Goal: Register for event/course

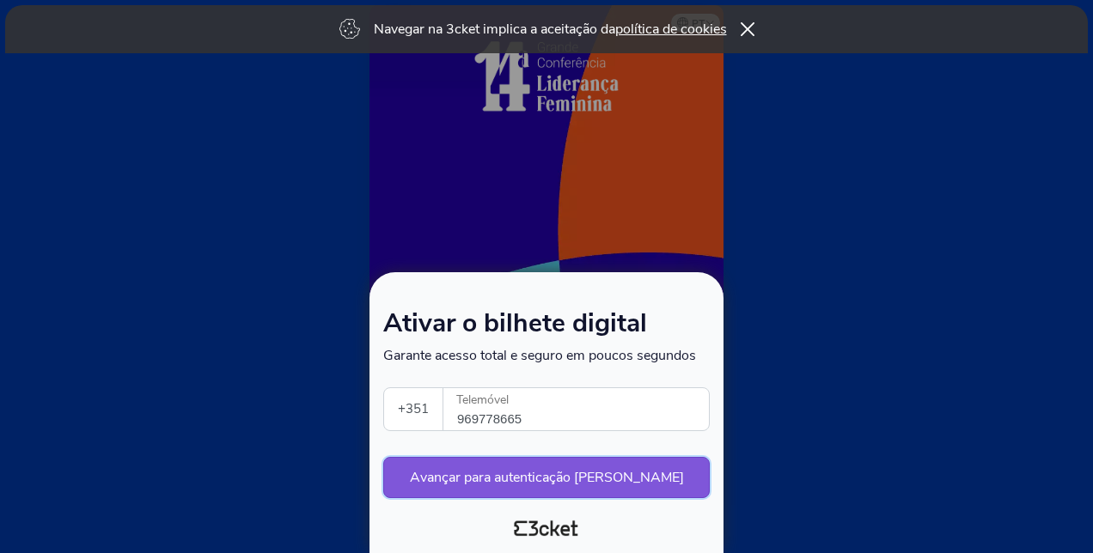
click at [567, 471] on button "Avançar para autenticação segura" at bounding box center [546, 477] width 326 height 41
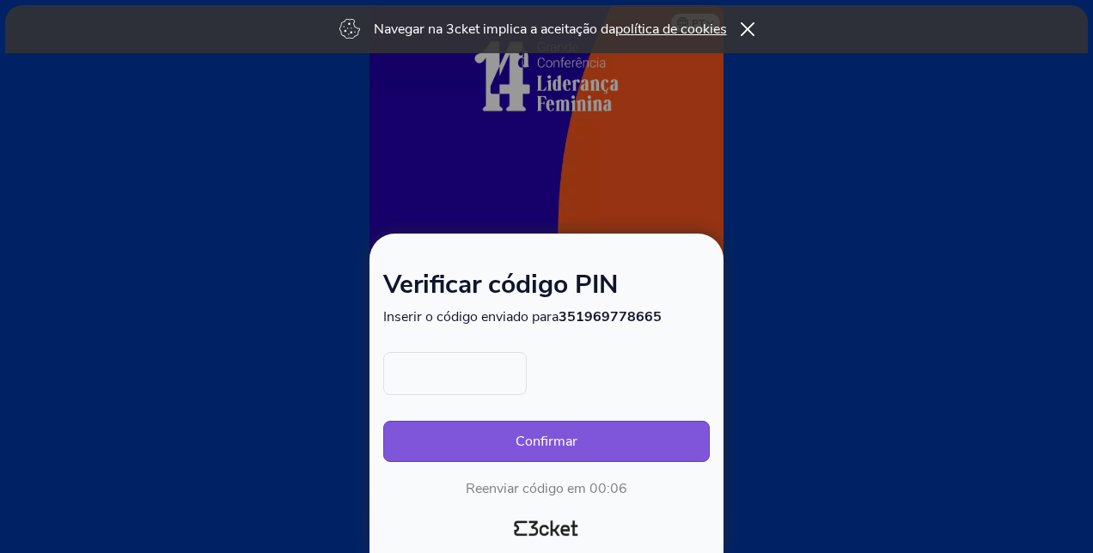
click at [453, 375] on input "text" at bounding box center [454, 373] width 143 height 43
type input "8355"
click at [524, 443] on button "Confirmar" at bounding box center [546, 441] width 326 height 41
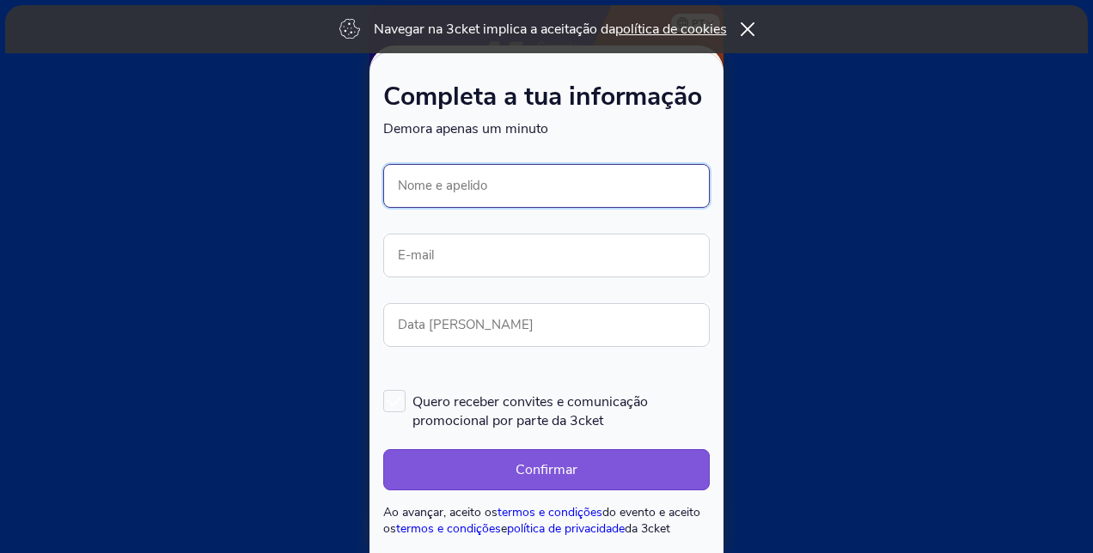
click at [440, 192] on input "Nome e apelido" at bounding box center [546, 186] width 326 height 44
type input "[PERSON_NAME]"
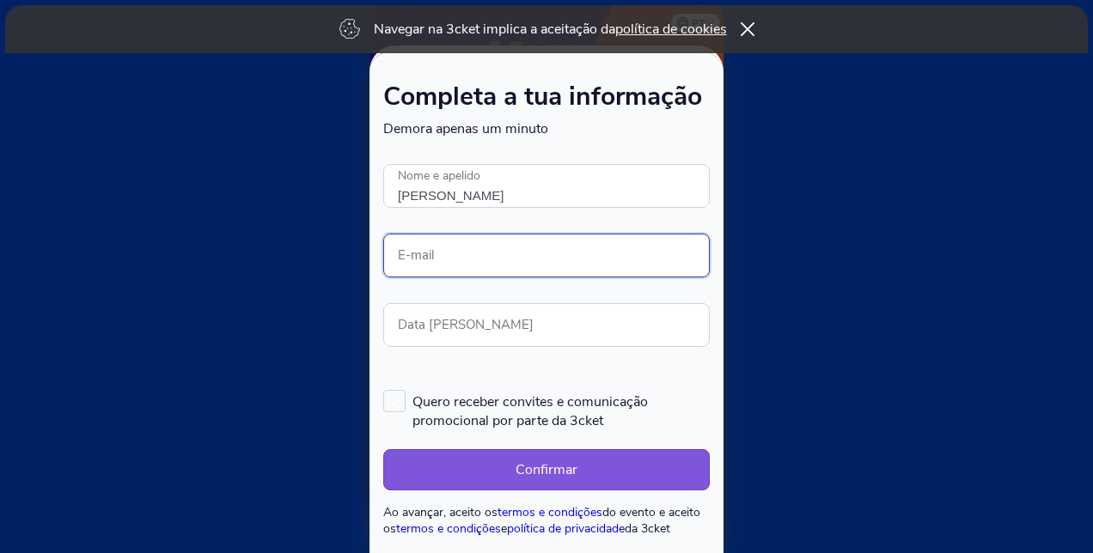
click at [466, 244] on input "E-mail" at bounding box center [546, 256] width 326 height 44
type input "paula-cristina.bras@capgemini.com"
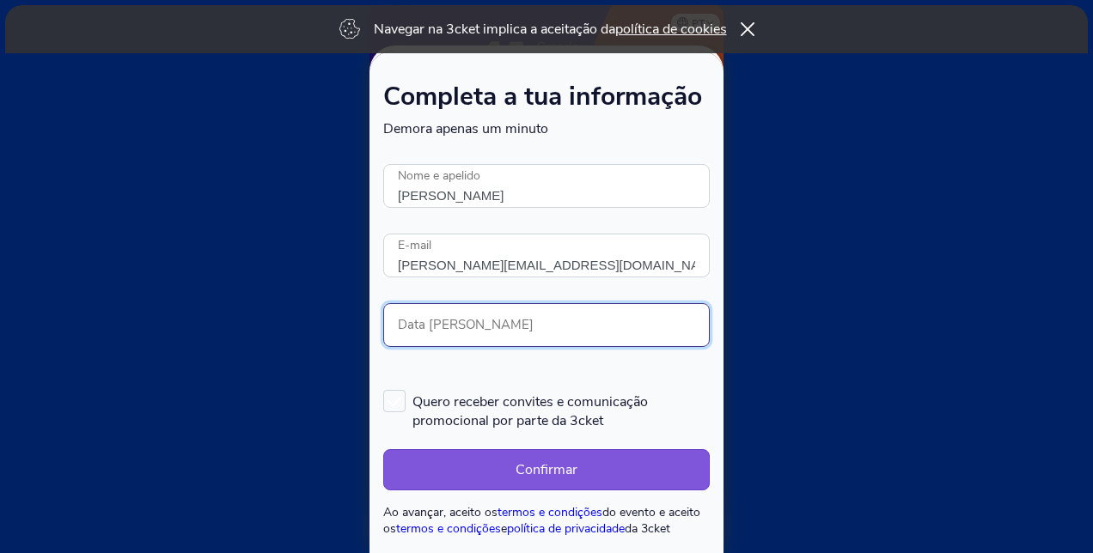
click at [496, 320] on input "Data de nascimento" at bounding box center [546, 325] width 326 height 44
type input "05/08/1972"
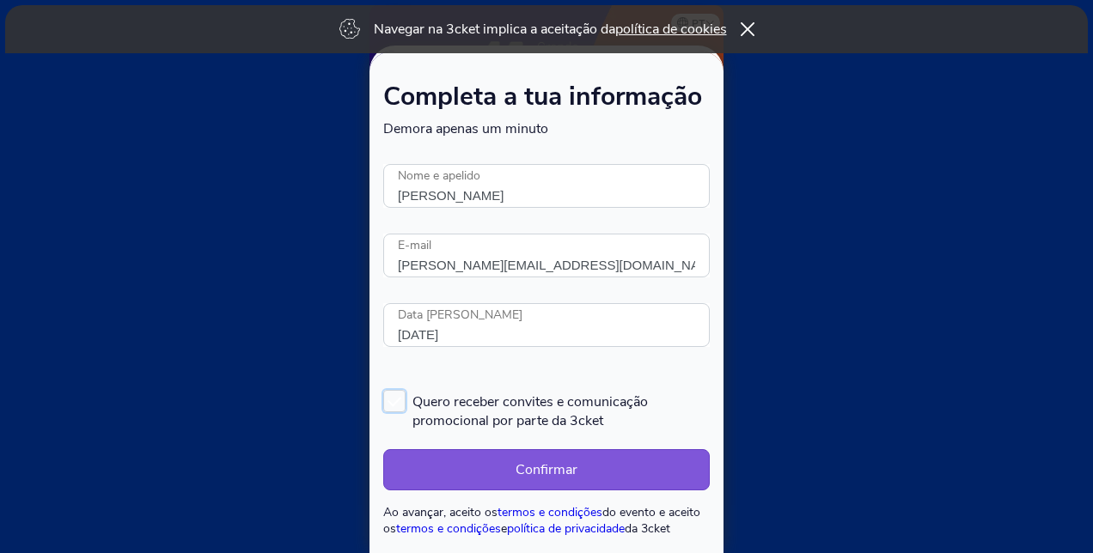
click at [390, 398] on label "Quero receber convites e comunicação promocional por parte da 3cket" at bounding box center [546, 410] width 326 height 40
click at [385, 390] on input "Quero receber convites e comunicação promocional por parte da 3cket" at bounding box center [384, 389] width 2 height 2
checkbox input "true"
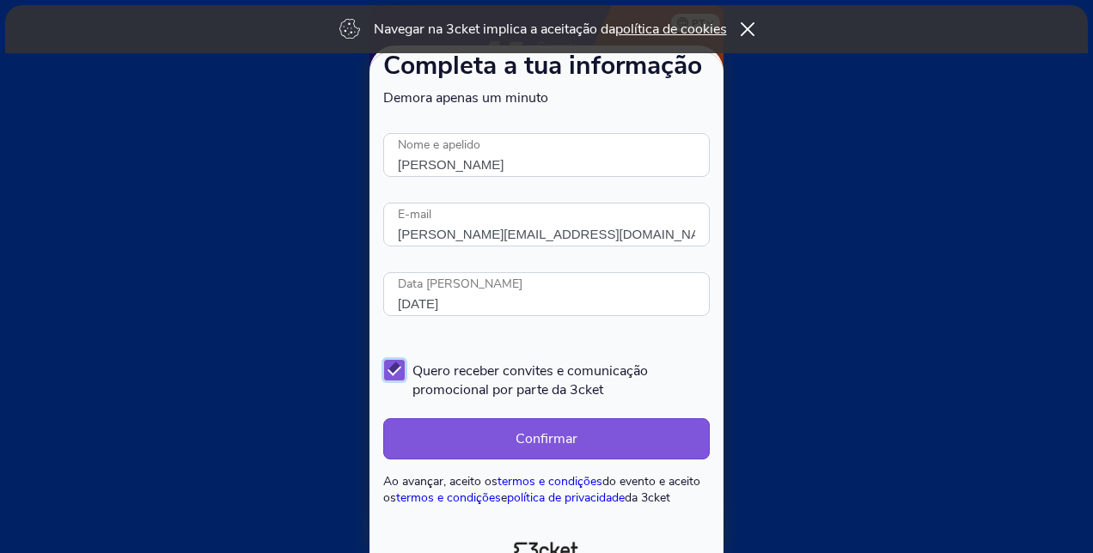
scroll to position [46, 0]
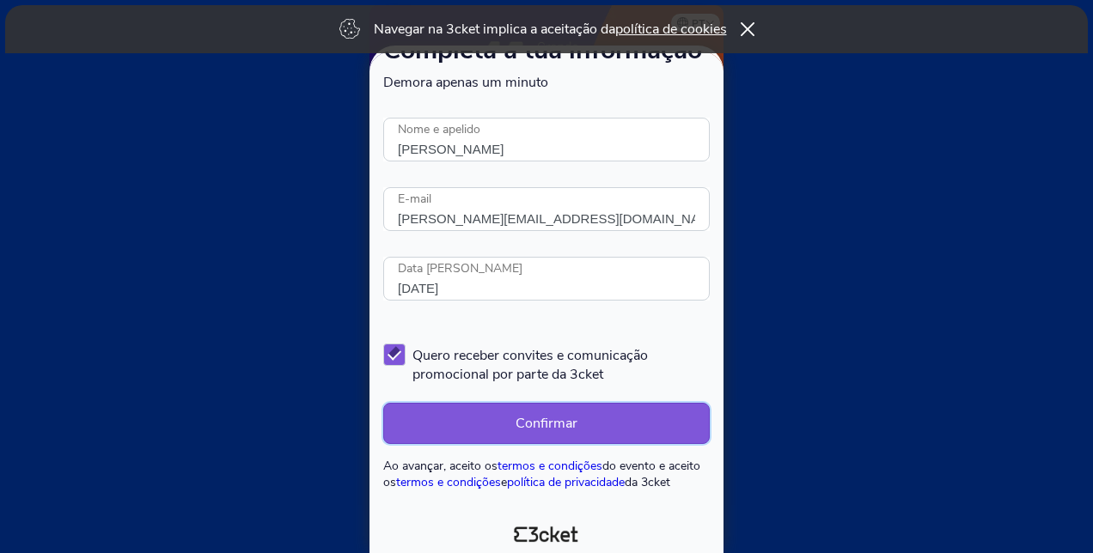
click at [529, 421] on button "Confirmar" at bounding box center [546, 423] width 326 height 41
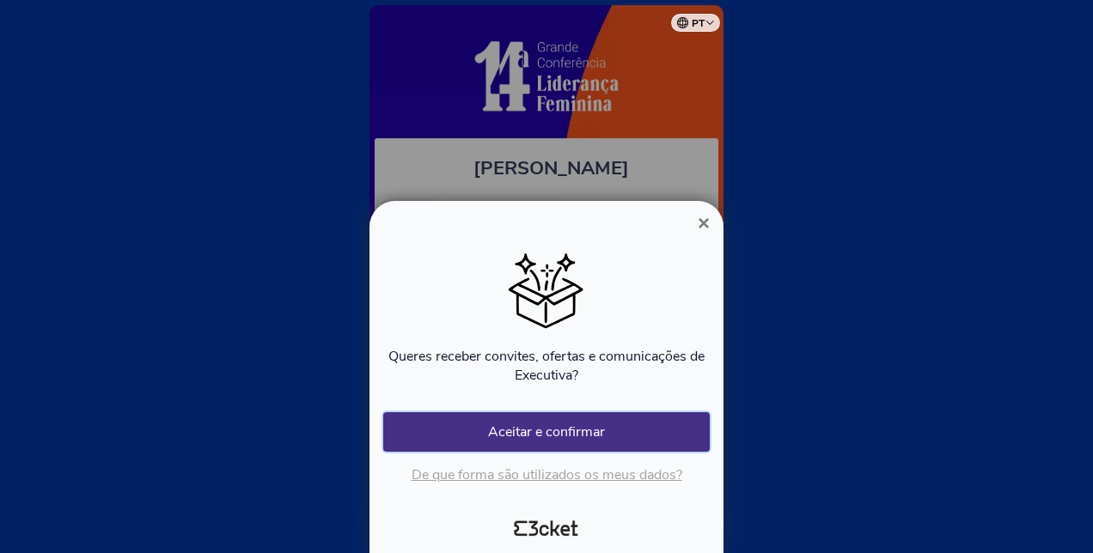
click at [485, 433] on button "Aceitar e confirmar" at bounding box center [546, 432] width 326 height 40
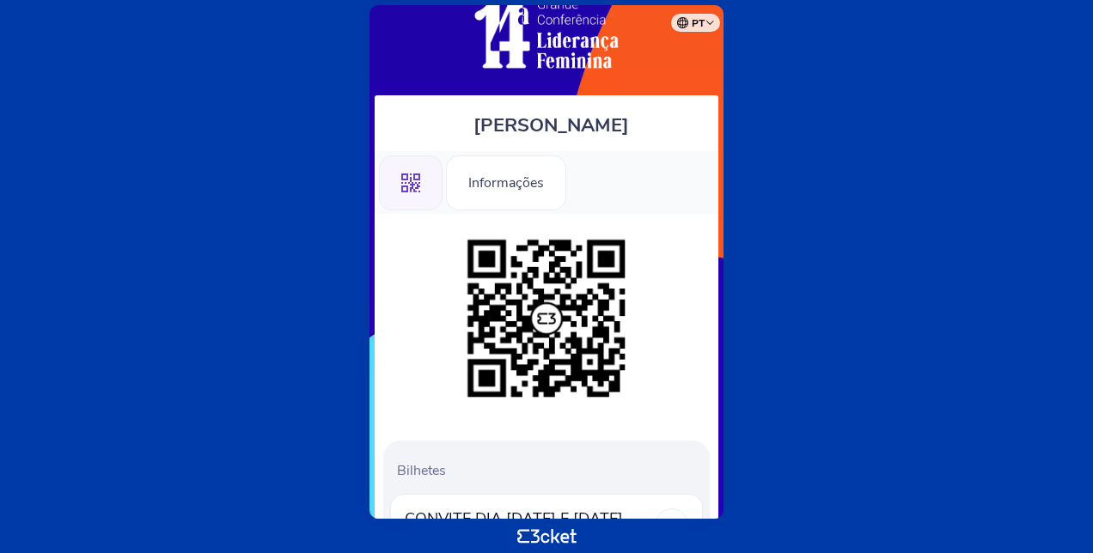
scroll to position [9, 0]
